Goal: Learn about a topic: Learn about a topic

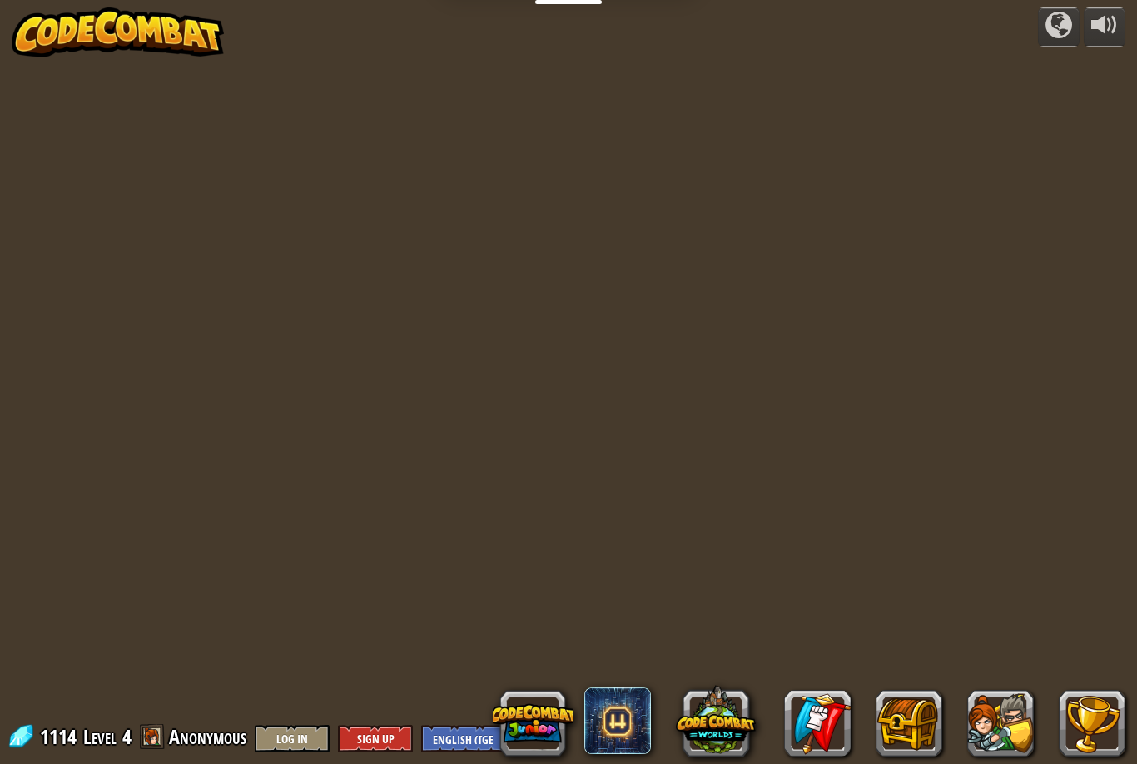
click at [1005, 714] on button at bounding box center [1001, 722] width 67 height 67
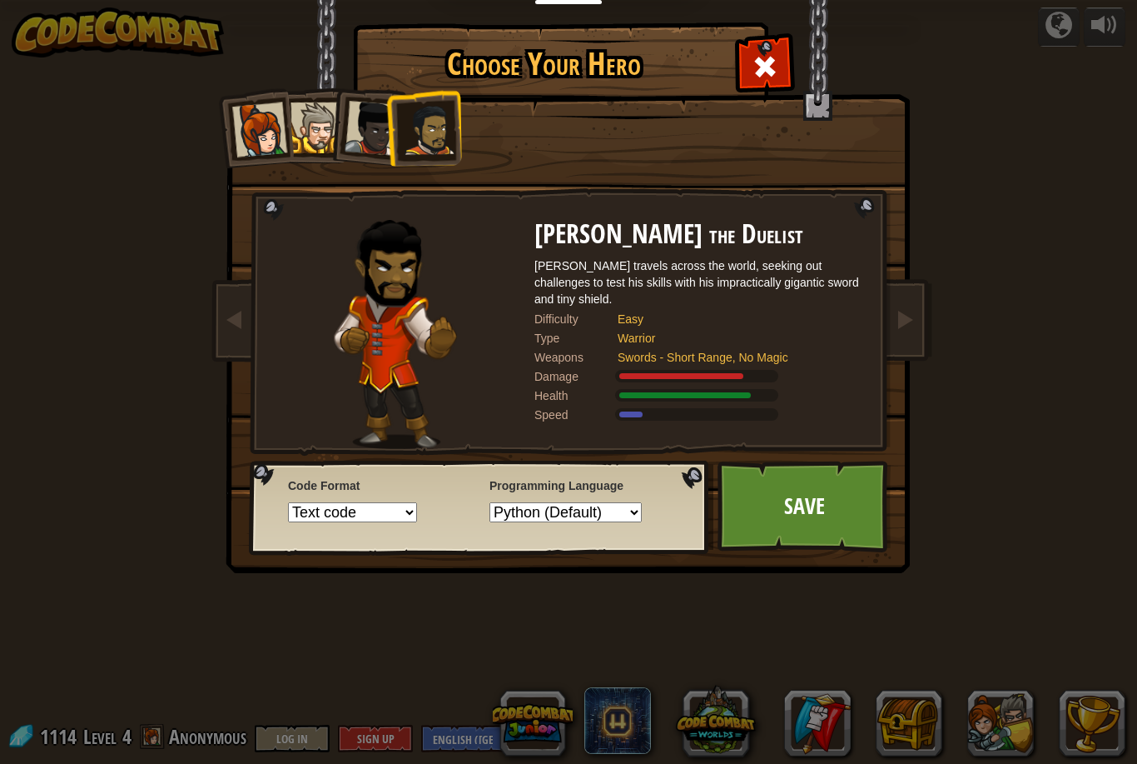
click at [771, 72] on span at bounding box center [765, 66] width 27 height 27
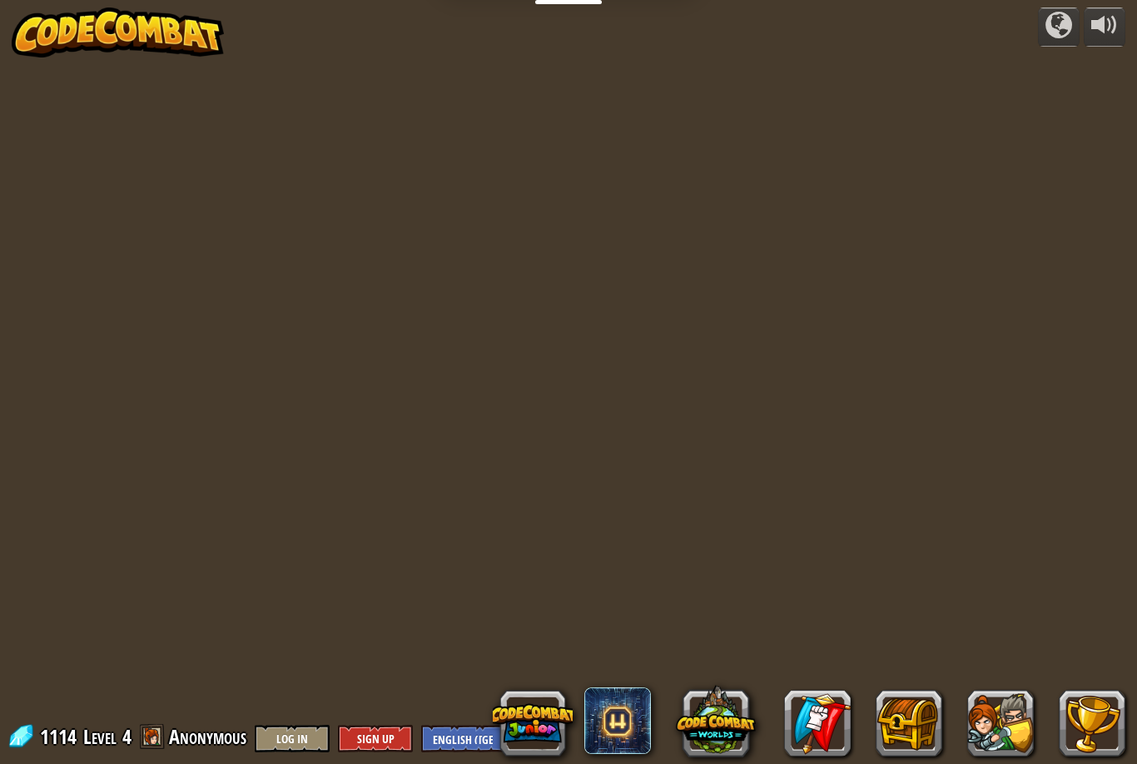
click at [813, 361] on div at bounding box center [568, 382] width 1137 height 744
click at [814, 394] on div at bounding box center [568, 382] width 1137 height 744
click at [811, 405] on div at bounding box center [568, 382] width 1137 height 744
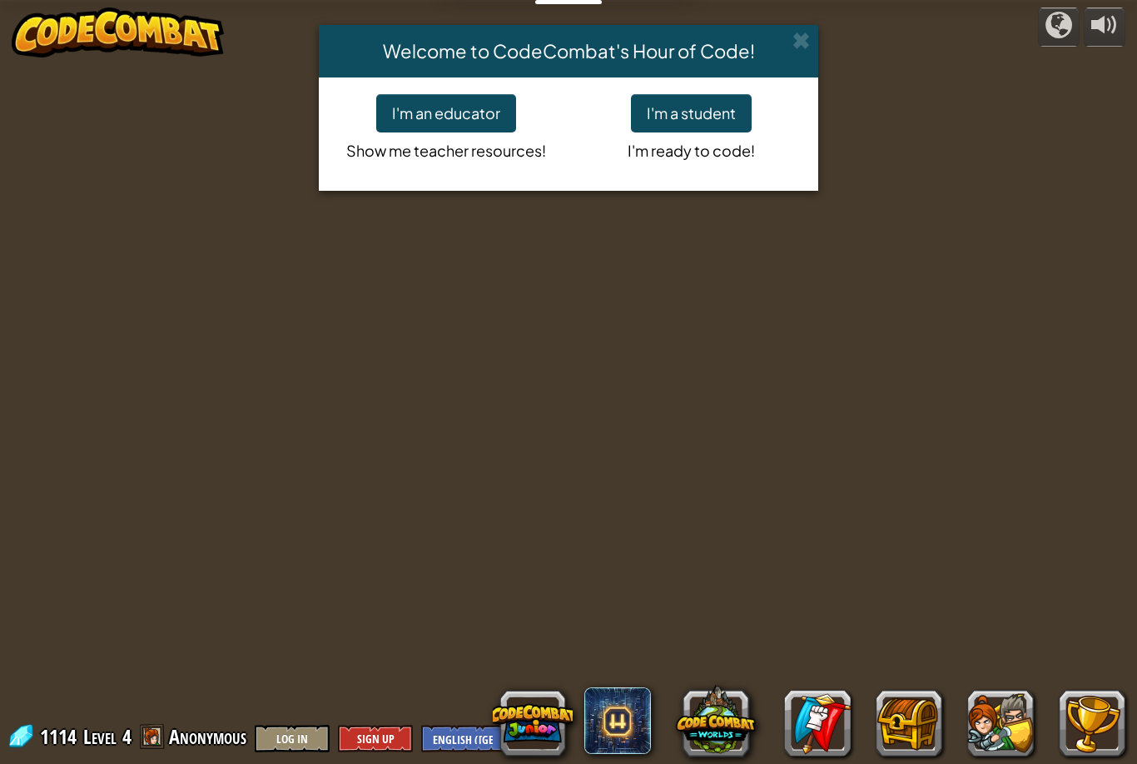
click at [737, 109] on button "I'm a student" at bounding box center [691, 113] width 121 height 38
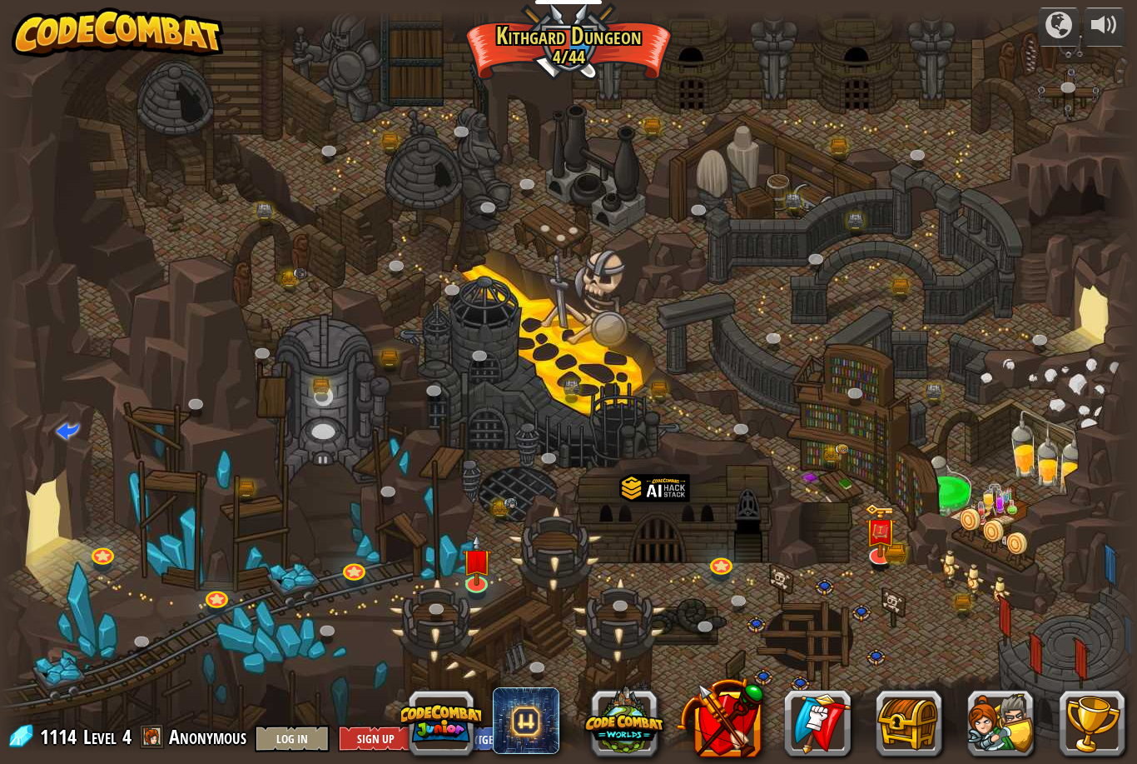
click at [990, 727] on button at bounding box center [1001, 722] width 67 height 67
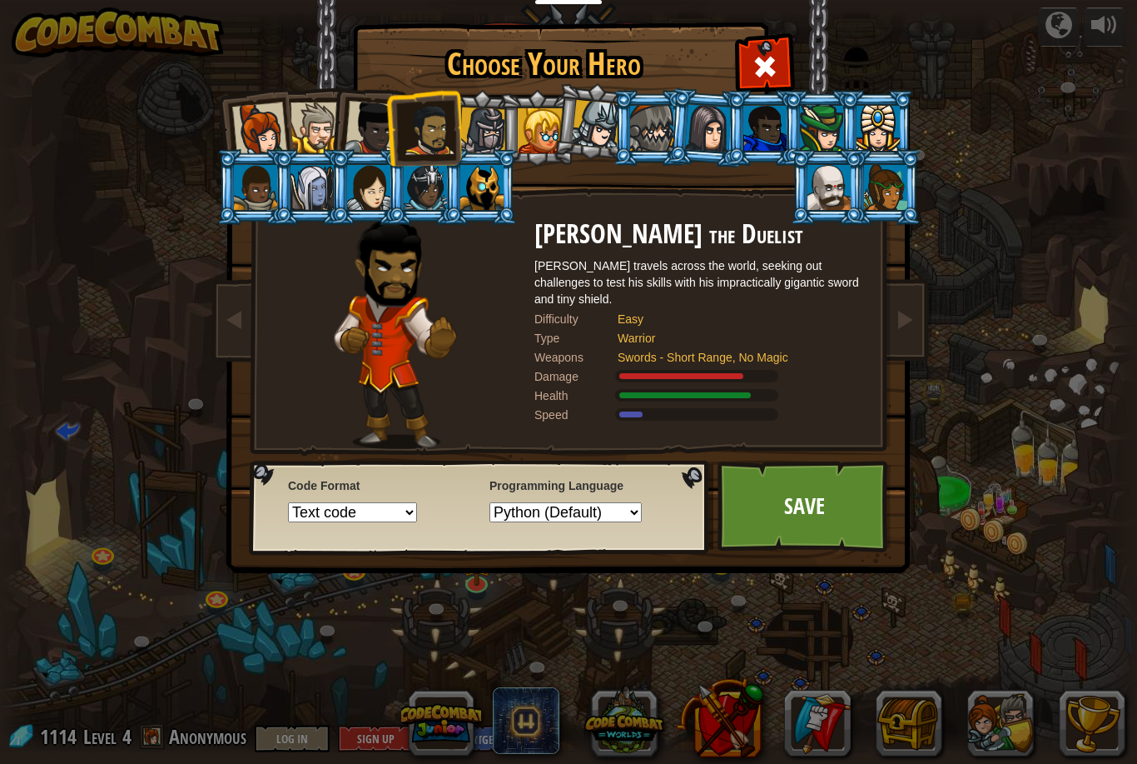
click at [379, 195] on div at bounding box center [368, 187] width 43 height 45
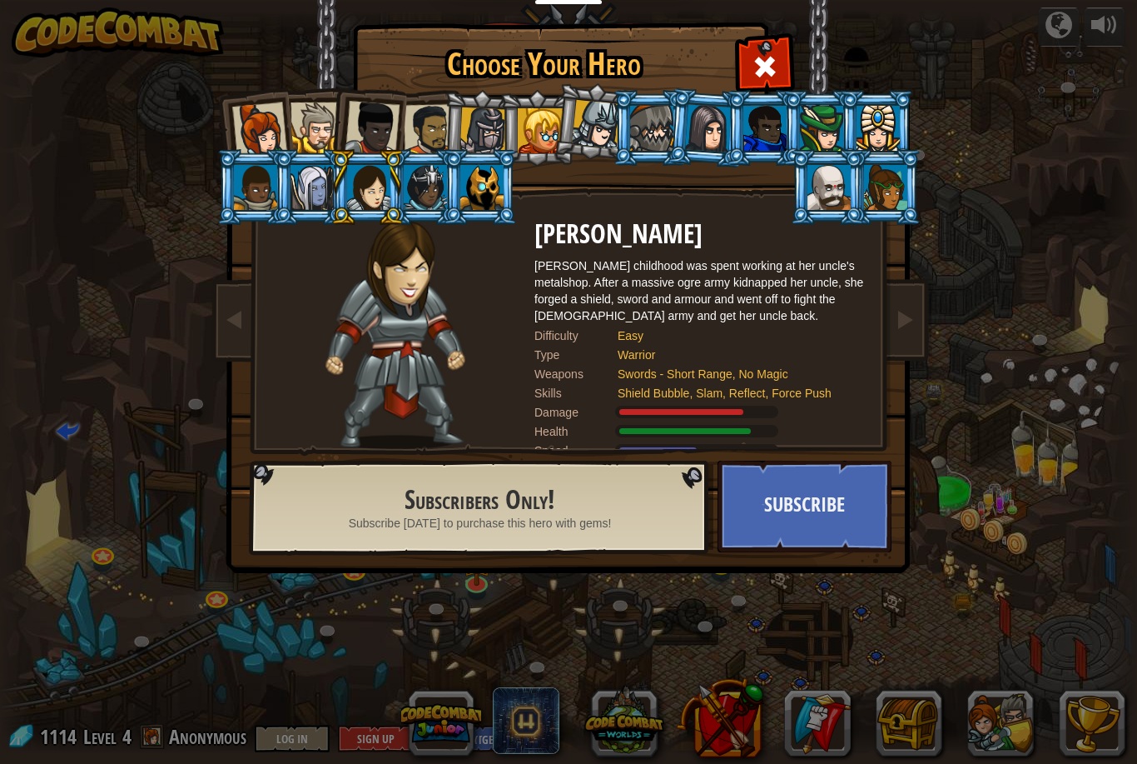
click at [781, 57] on div at bounding box center [765, 64] width 52 height 52
